Goal: Complete application form: Complete application form

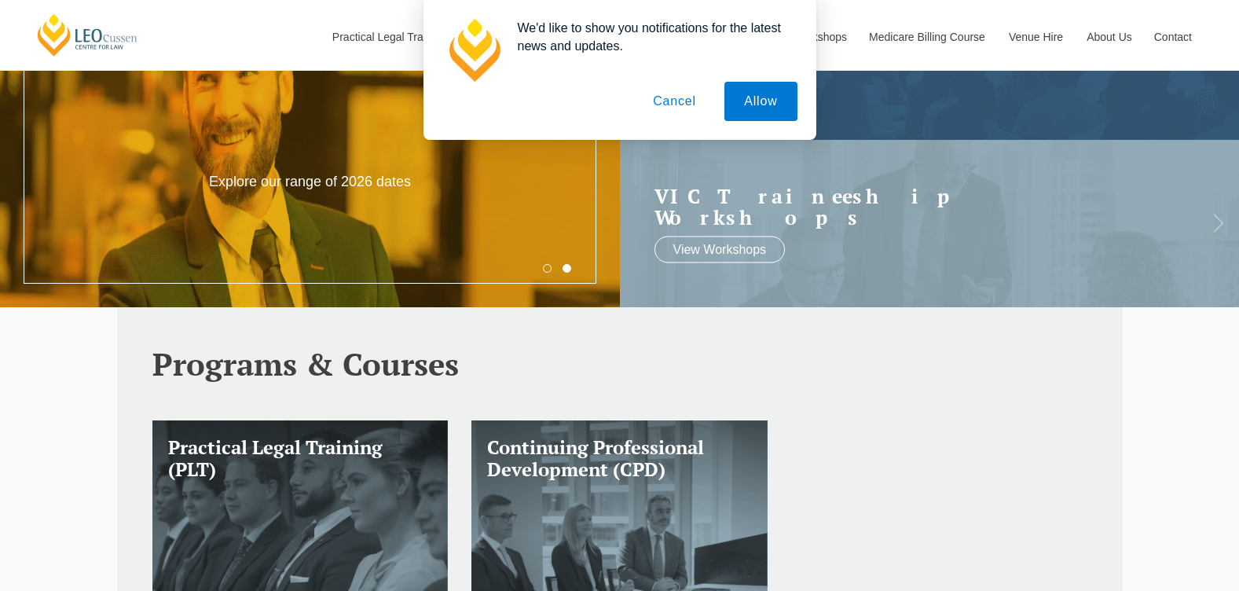
click at [665, 101] on button "Cancel" at bounding box center [674, 101] width 82 height 39
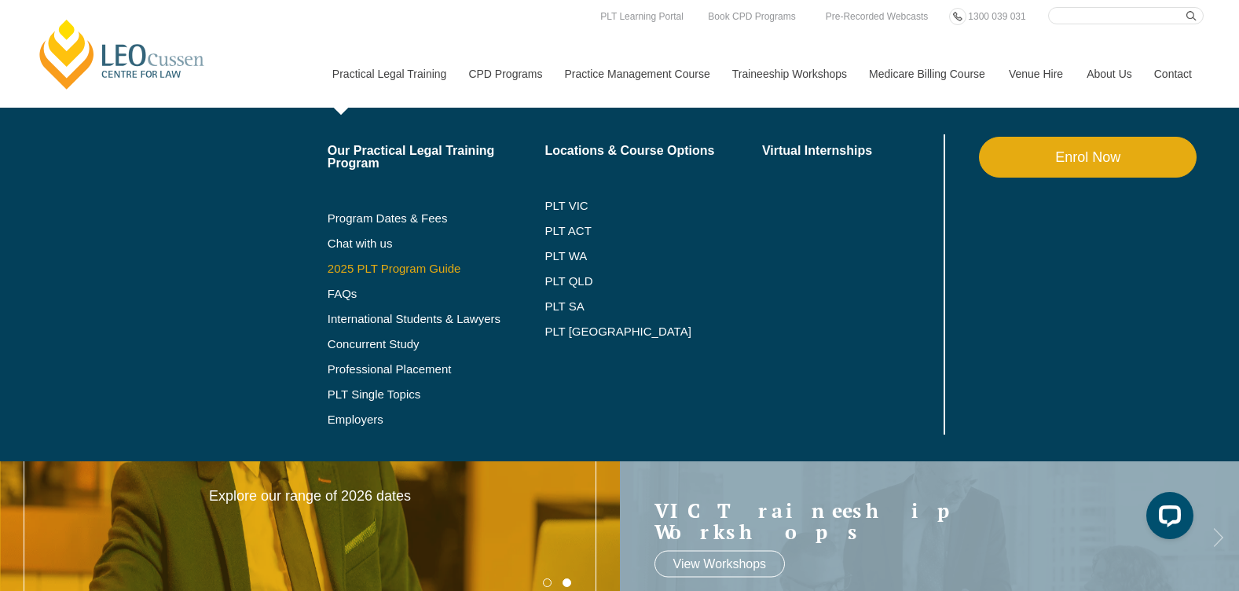
click at [385, 273] on link "2025 PLT Program Guide" at bounding box center [417, 268] width 178 height 13
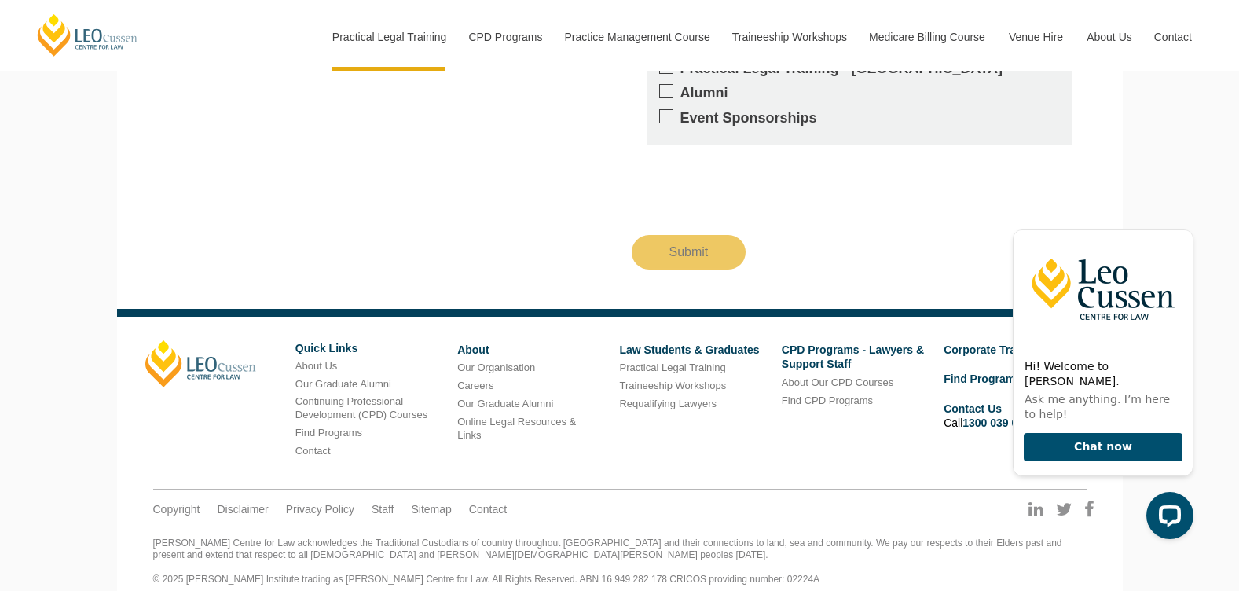
scroll to position [1729, 0]
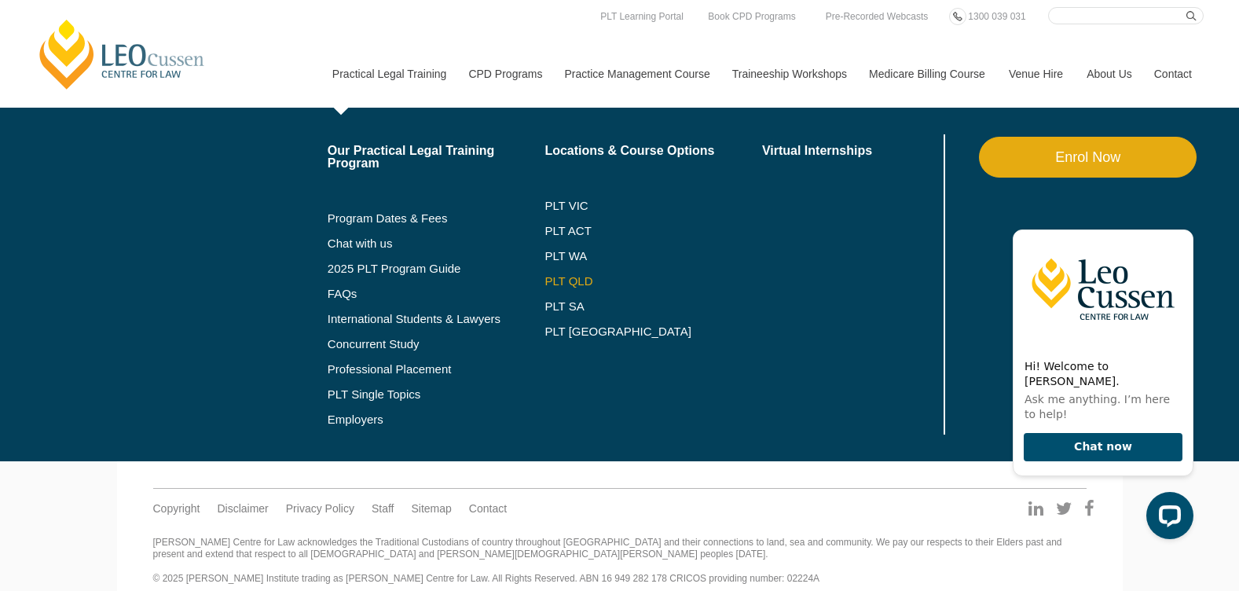
click at [571, 280] on link "PLT QLD" at bounding box center [653, 281] width 218 height 13
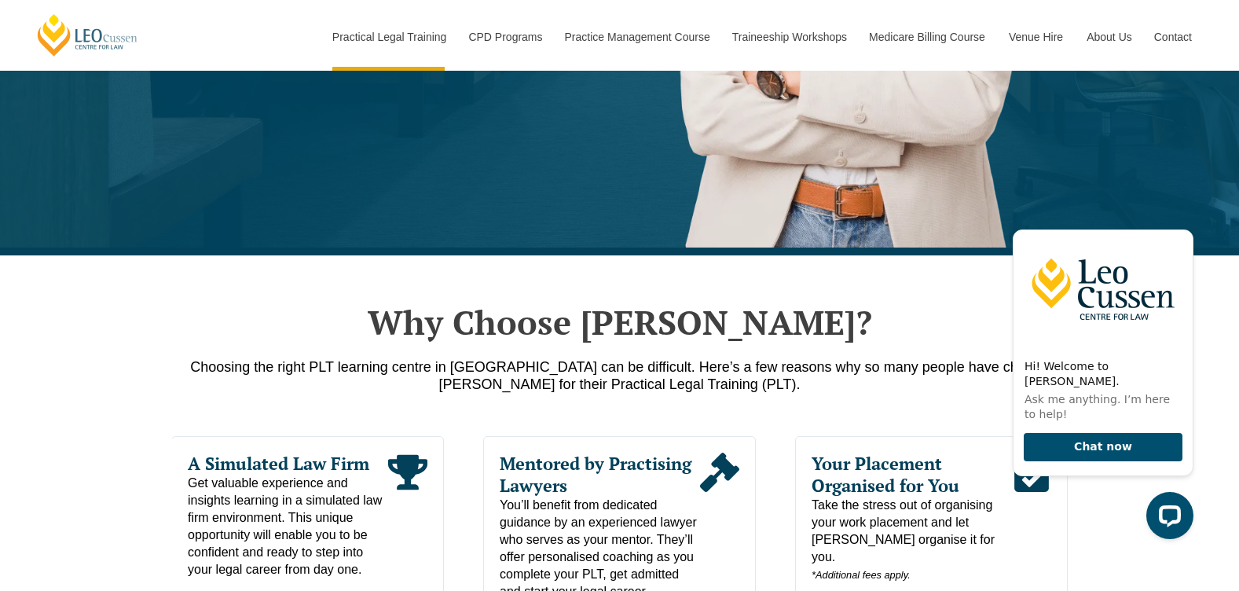
scroll to position [628, 0]
